Goal: Navigation & Orientation: Find specific page/section

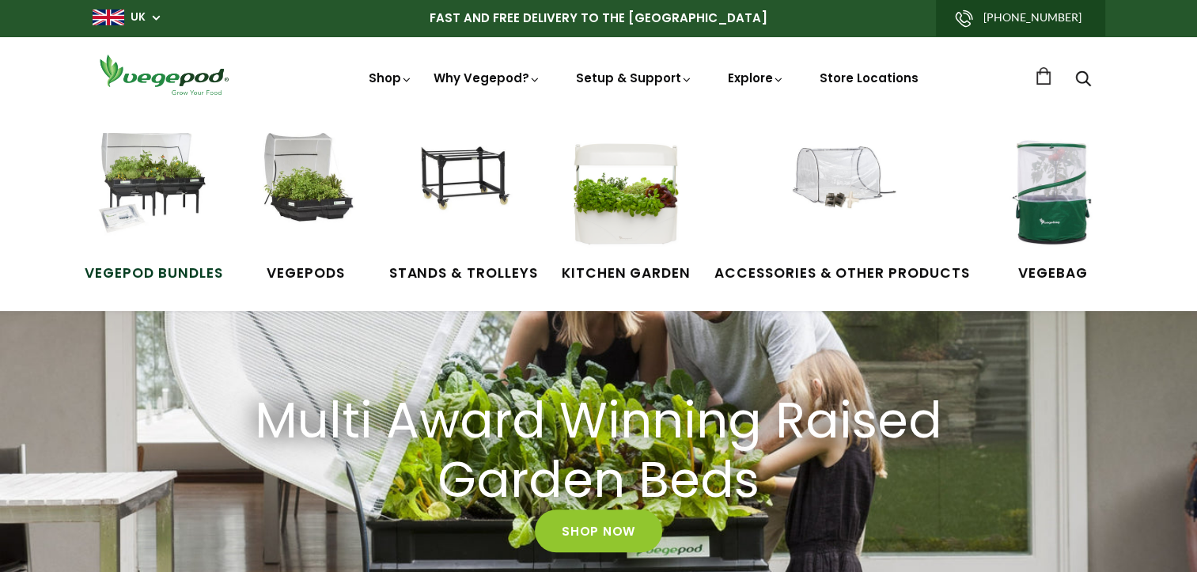
click at [163, 183] on img at bounding box center [153, 192] width 119 height 119
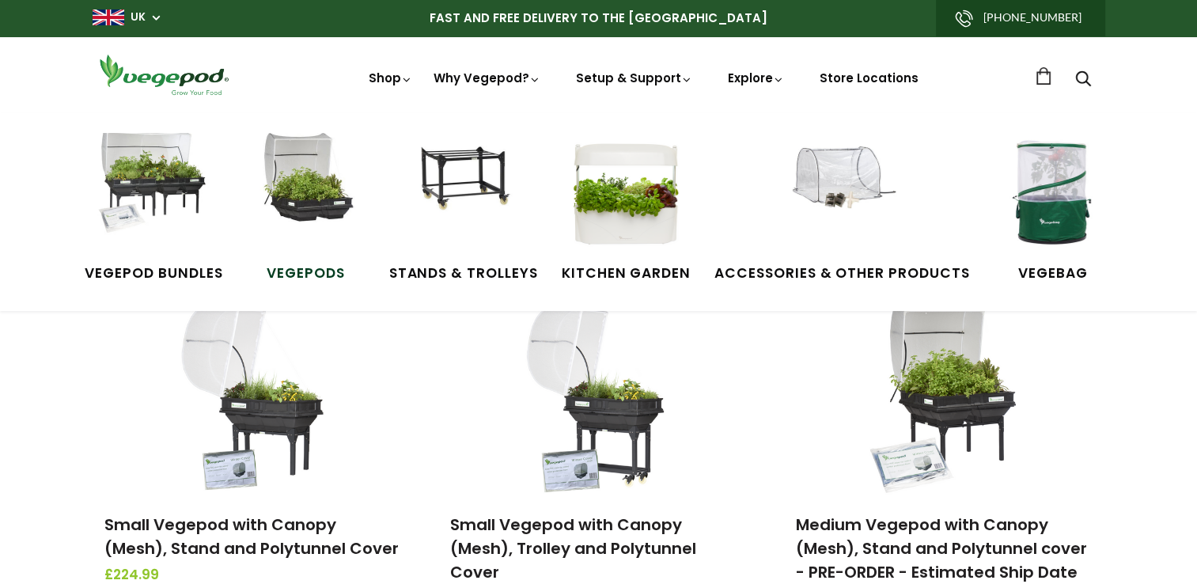
click at [291, 185] on img at bounding box center [306, 192] width 119 height 119
